Goal: Complete application form

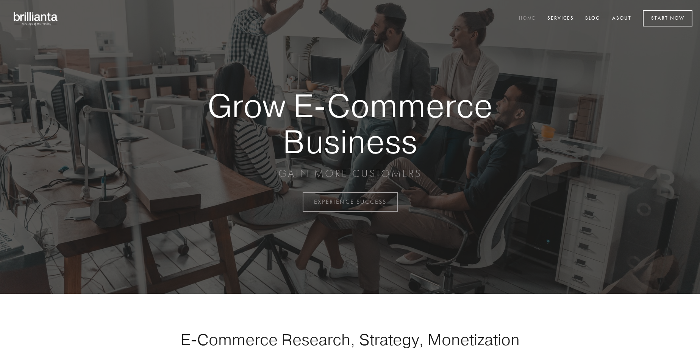
scroll to position [1984, 0]
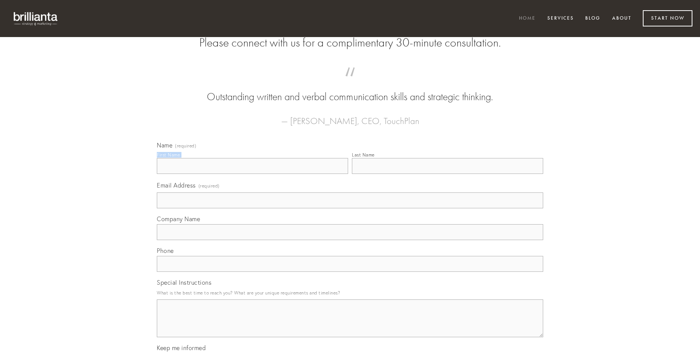
type input "[PERSON_NAME]"
click at [447, 174] on input "Last Name" at bounding box center [447, 166] width 191 height 16
type input "[PERSON_NAME]"
click at [350, 209] on input "Email Address (required)" at bounding box center [350, 201] width 386 height 16
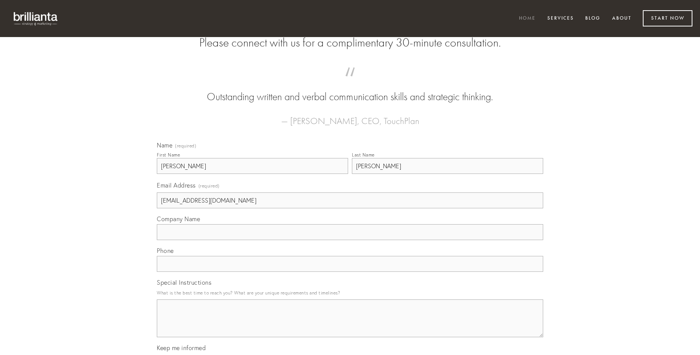
type input "[EMAIL_ADDRESS][DOMAIN_NAME]"
click at [350, 240] on input "Company Name" at bounding box center [350, 232] width 386 height 16
type input "ventus"
click at [350, 272] on input "text" at bounding box center [350, 264] width 386 height 16
click at [350, 326] on textarea "Special Instructions" at bounding box center [350, 319] width 386 height 38
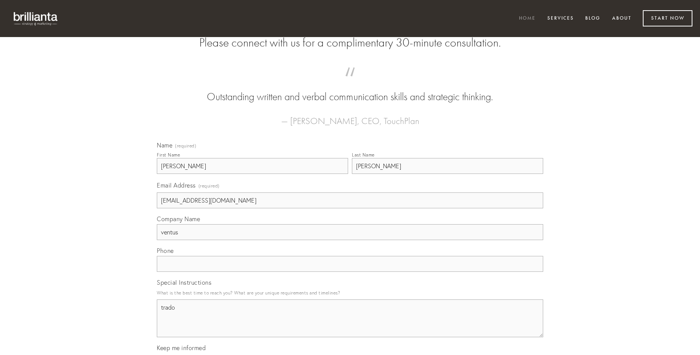
type textarea "trado"
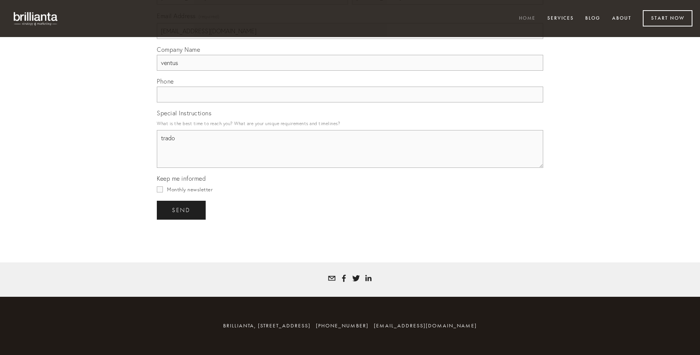
click at [182, 210] on span "send" at bounding box center [181, 210] width 19 height 7
